Goal: Navigation & Orientation: Find specific page/section

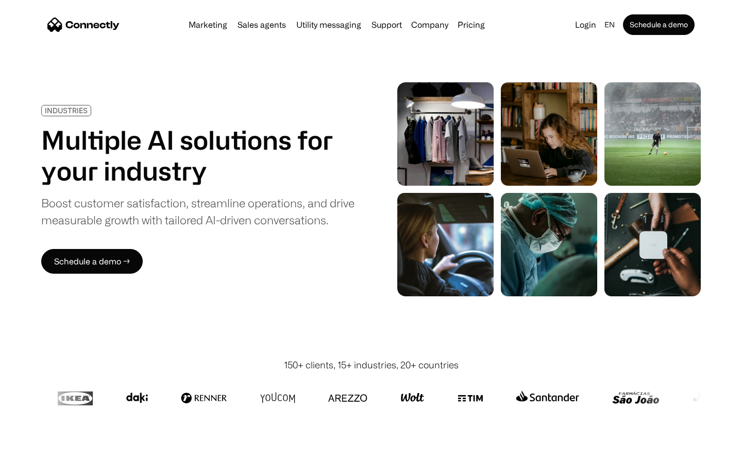
scroll to position [2917, 0]
